Goal: Entertainment & Leisure: Consume media (video, audio)

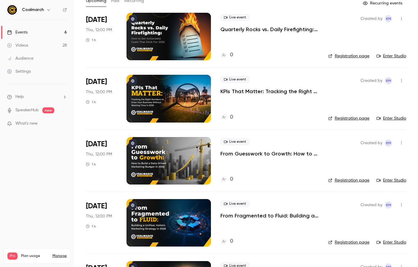
scroll to position [52, 0]
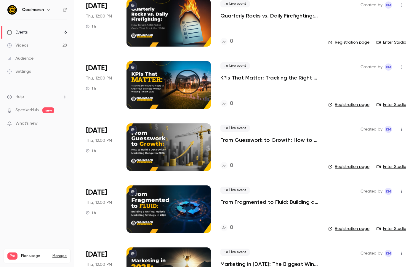
click at [43, 44] on link "Videos 28" at bounding box center [37, 45] width 74 height 13
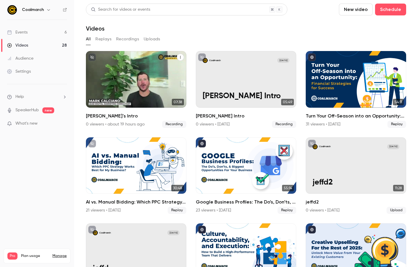
click at [145, 71] on div "Coalmarch [DATE] [PERSON_NAME]'s Intro" at bounding box center [136, 79] width 100 height 57
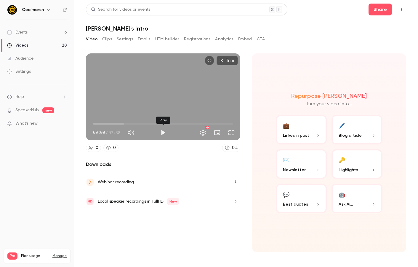
click at [162, 133] on button "Play" at bounding box center [163, 133] width 12 height 12
click at [162, 133] on button "Pause" at bounding box center [163, 133] width 12 height 12
click at [162, 132] on button "Play" at bounding box center [163, 133] width 12 height 12
click at [230, 132] on button "Full screen" at bounding box center [231, 133] width 12 height 12
type input "****"
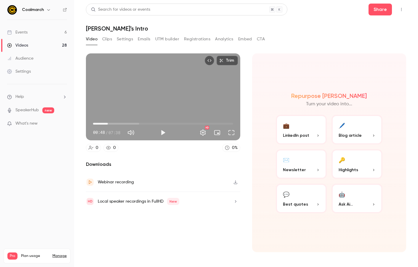
click at [107, 41] on button "Clips" at bounding box center [107, 38] width 10 height 9
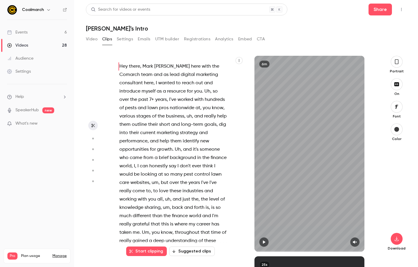
click at [88, 39] on button "Video" at bounding box center [92, 38] width 12 height 9
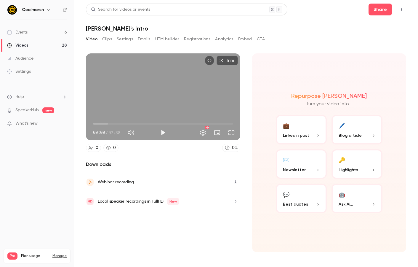
click at [105, 36] on button "Clips" at bounding box center [107, 38] width 10 height 9
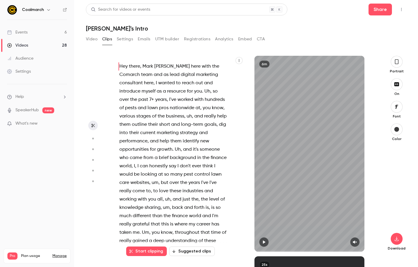
click at [264, 241] on icon "button" at bounding box center [264, 242] width 5 height 4
click at [353, 240] on icon "button" at bounding box center [355, 242] width 5 height 4
click at [121, 67] on span "Hey" at bounding box center [123, 66] width 8 height 8
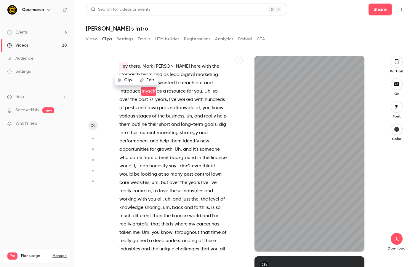
click at [340, 37] on div "Video Clips Settings Emails UTM builder Registrations Analytics Embed CTA" at bounding box center [246, 40] width 320 height 12
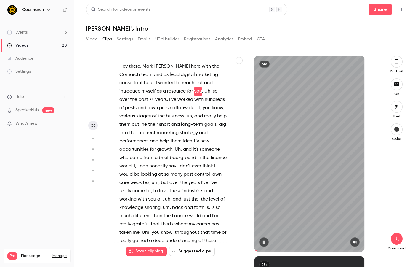
click at [331, 134] on div "6m" at bounding box center [309, 154] width 110 height 196
click at [400, 63] on button "button" at bounding box center [397, 62] width 12 height 12
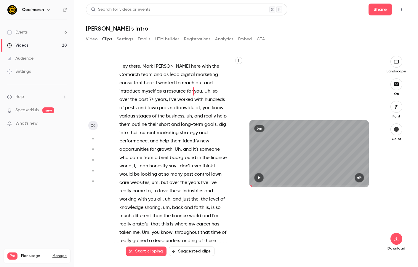
click at [257, 179] on icon "button" at bounding box center [259, 177] width 5 height 4
type input "****"
click at [96, 41] on button "Video" at bounding box center [92, 38] width 12 height 9
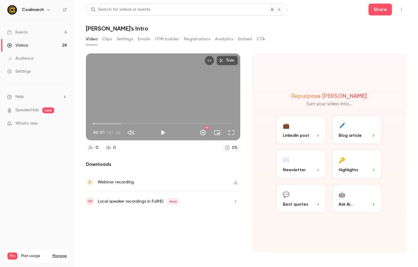
click at [94, 123] on span "00:01" at bounding box center [94, 124] width 2 height 2
click at [163, 133] on button "Play" at bounding box center [163, 133] width 12 height 12
click at [232, 134] on button "Full screen" at bounding box center [231, 133] width 12 height 12
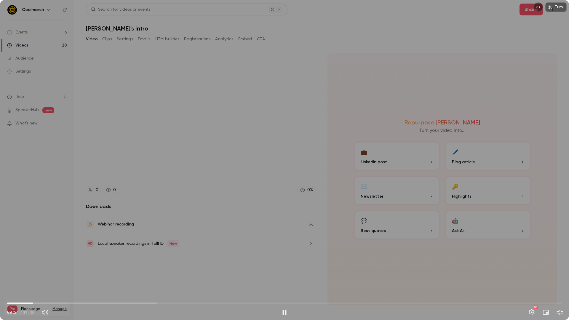
click at [69, 266] on span "00:21" at bounding box center [284, 303] width 555 height 9
click at [57, 266] on span "00:51" at bounding box center [284, 303] width 555 height 9
click at [284, 266] on button "Pause" at bounding box center [284, 312] width 12 height 12
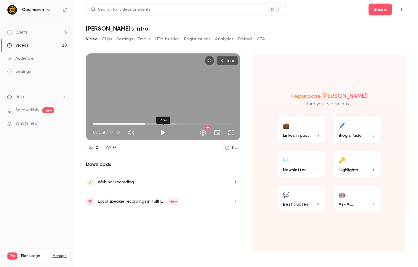
click at [160, 129] on button "Play" at bounding box center [163, 133] width 12 height 12
click at [233, 133] on button "Full screen" at bounding box center [231, 133] width 12 height 12
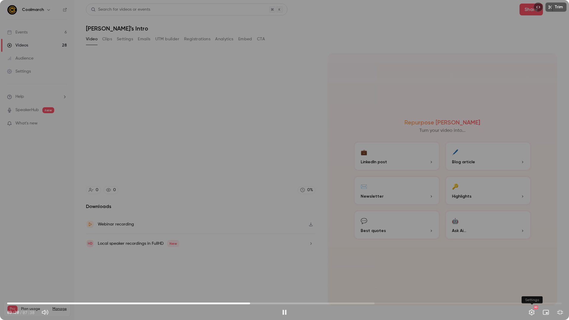
click at [418, 266] on button "Settings" at bounding box center [532, 312] width 12 height 12
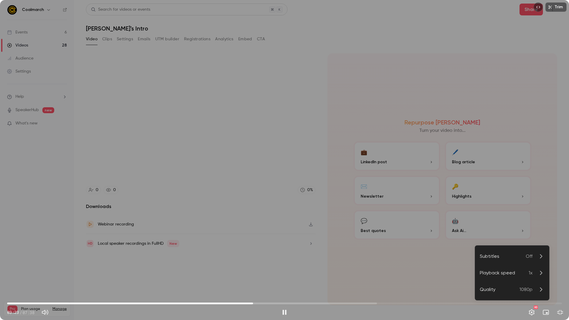
click at [418, 266] on div "Playback speed" at bounding box center [504, 272] width 49 height 7
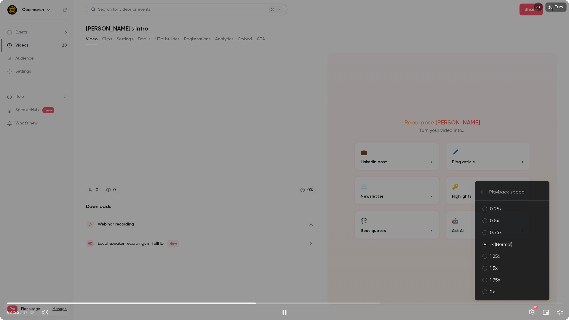
click at [418, 266] on div "1.5x" at bounding box center [517, 268] width 55 height 7
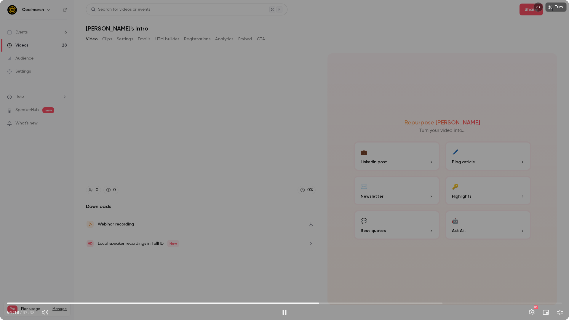
click at [375, 266] on span "04:18" at bounding box center [284, 303] width 555 height 9
click at [418, 266] on button "Settings" at bounding box center [532, 312] width 12 height 12
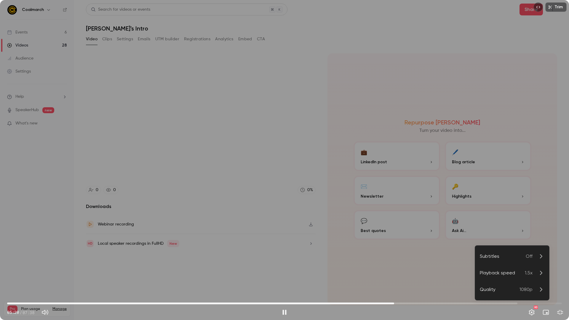
click at [418, 266] on div "Playback speed" at bounding box center [502, 272] width 45 height 7
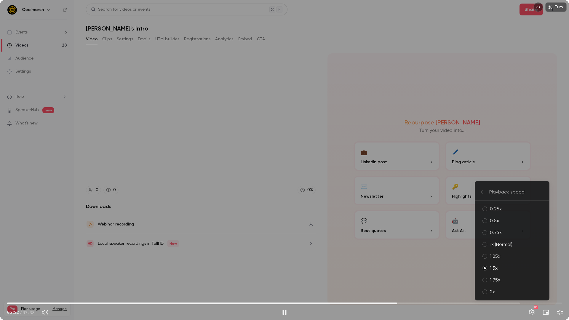
click at [418, 242] on div "1x (Normal)" at bounding box center [517, 244] width 55 height 7
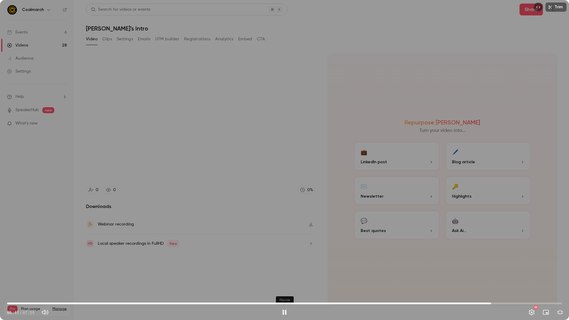
click at [282, 266] on button "Pause" at bounding box center [284, 312] width 12 height 12
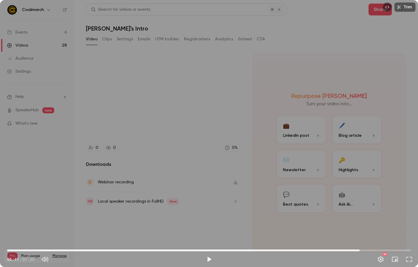
type input "*****"
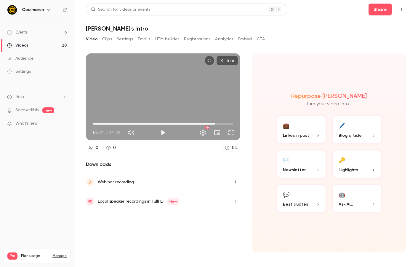
click at [104, 39] on button "Clips" at bounding box center [107, 38] width 10 height 9
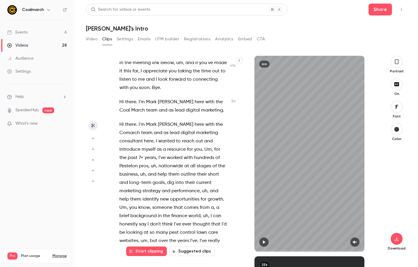
scroll to position [314, 0]
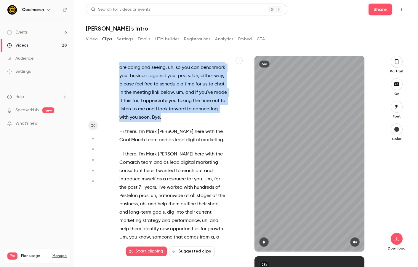
drag, startPoint x: 121, startPoint y: 66, endPoint x: 196, endPoint y: 116, distance: 89.7
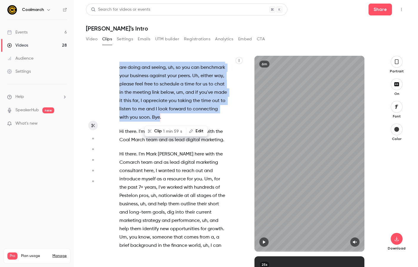
click at [396, 66] on button "button" at bounding box center [397, 62] width 12 height 12
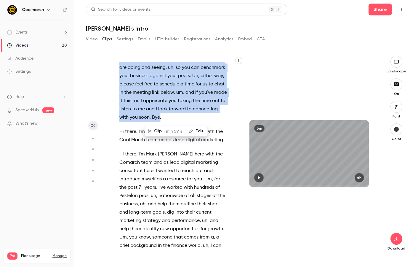
click at [395, 84] on icon "button" at bounding box center [396, 84] width 7 height 5
click at [166, 133] on span "1 min 59 s" at bounding box center [172, 131] width 19 height 6
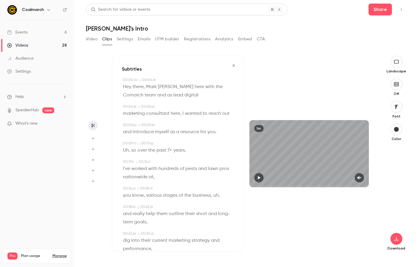
click at [125, 85] on span "Hey" at bounding box center [127, 87] width 8 height 8
click at [258, 177] on icon "button" at bounding box center [259, 177] width 2 height 3
click at [358, 177] on icon "button" at bounding box center [359, 177] width 4 height 3
click at [126, 85] on span "Hey" at bounding box center [127, 87] width 8 height 8
click at [259, 176] on icon "button" at bounding box center [259, 177] width 5 height 4
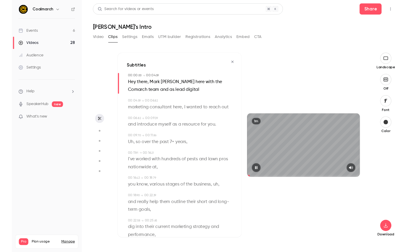
scroll to position [0, 0]
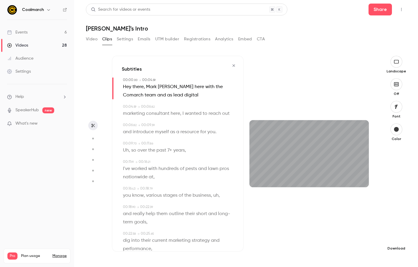
click at [397, 241] on icon "button" at bounding box center [396, 238] width 7 height 5
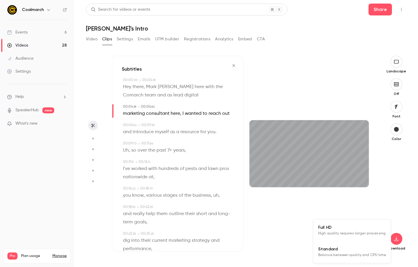
click at [340, 230] on span "High quality requires longer processing" at bounding box center [352, 233] width 68 height 6
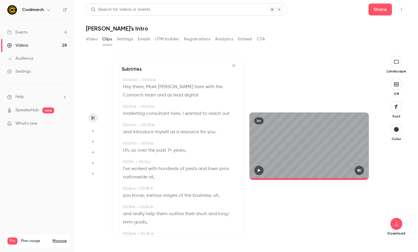
type input "*****"
